Goal: Information Seeking & Learning: Learn about a topic

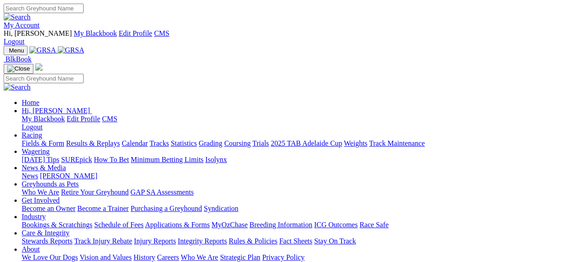
click at [40, 21] on link "My Account" at bounding box center [22, 25] width 36 height 8
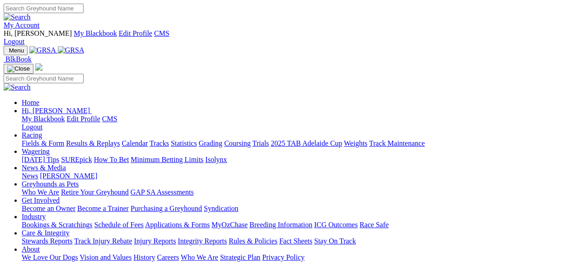
click at [43, 139] on link "Fields & Form" at bounding box center [43, 143] width 43 height 8
